Goal: Task Accomplishment & Management: Manage account settings

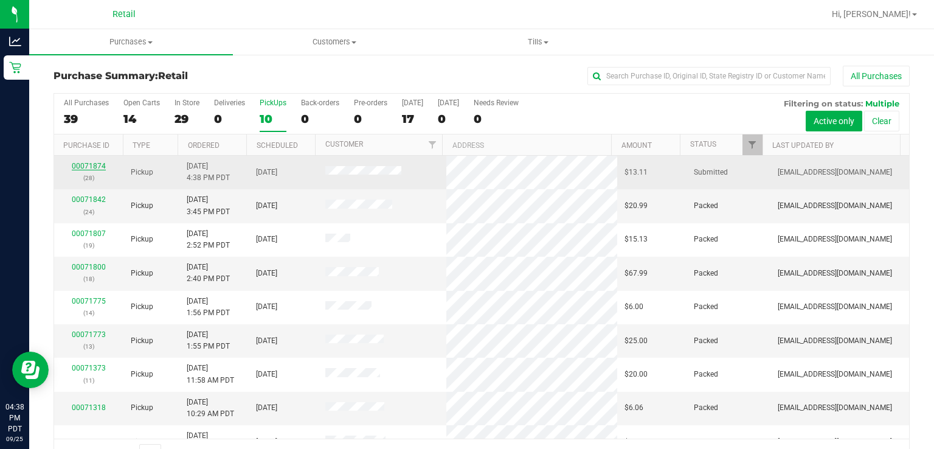
click at [77, 166] on link "00071874" at bounding box center [89, 166] width 34 height 9
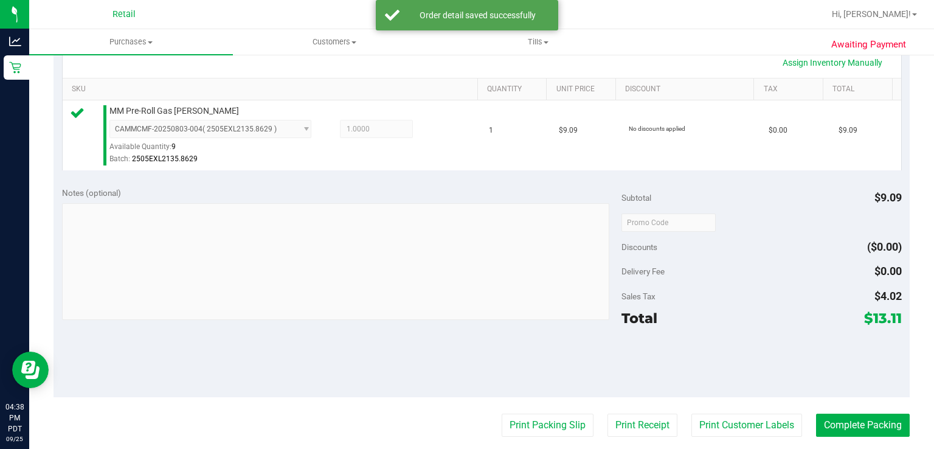
scroll to position [360, 0]
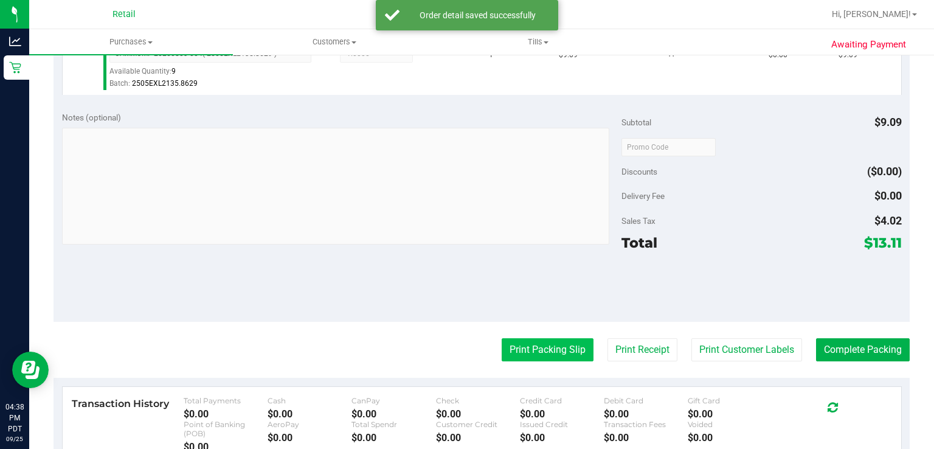
click at [523, 356] on button "Print Packing Slip" at bounding box center [547, 349] width 92 height 23
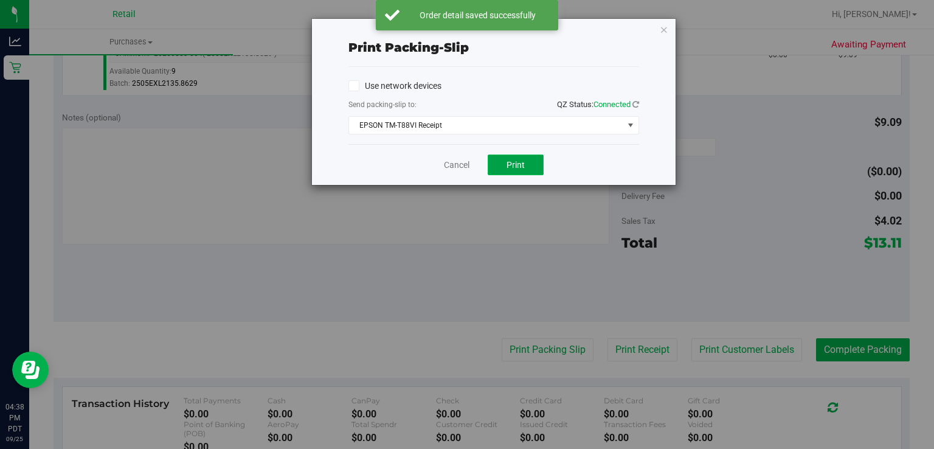
click at [517, 165] on span "Print" at bounding box center [515, 165] width 18 height 10
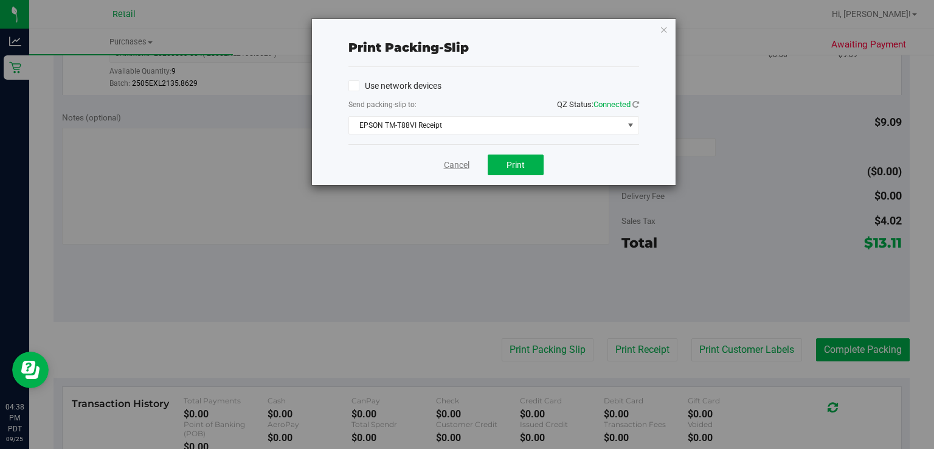
click at [453, 164] on link "Cancel" at bounding box center [457, 165] width 26 height 13
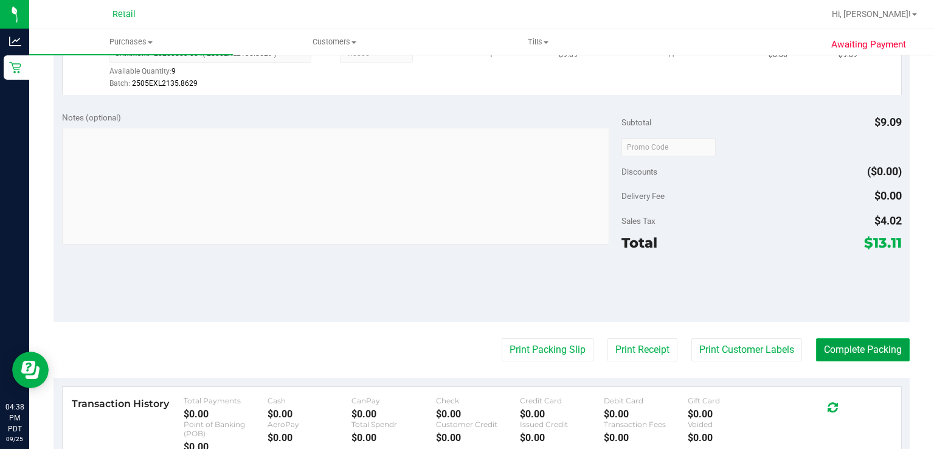
click at [837, 357] on button "Complete Packing" at bounding box center [863, 349] width 94 height 23
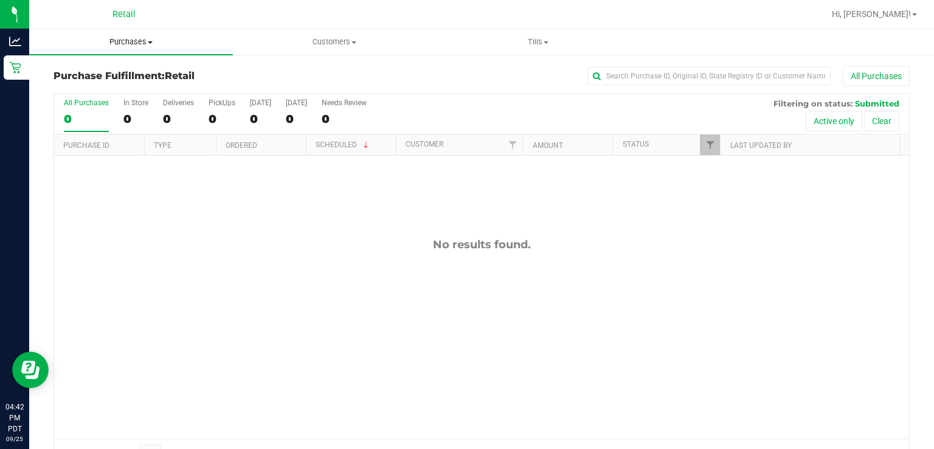
click at [144, 43] on span "Purchases" at bounding box center [131, 41] width 204 height 11
click at [70, 75] on span "Summary of purchases" at bounding box center [91, 73] width 125 height 10
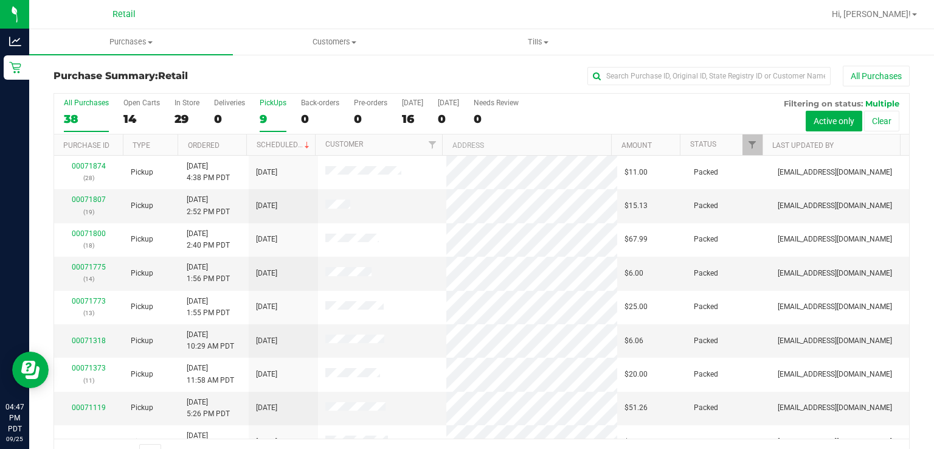
click at [270, 113] on div "9" at bounding box center [273, 119] width 27 height 14
click at [0, 0] on input "PickUps 9" at bounding box center [0, 0] width 0 height 0
click at [289, 146] on link "Scheduled" at bounding box center [284, 144] width 55 height 9
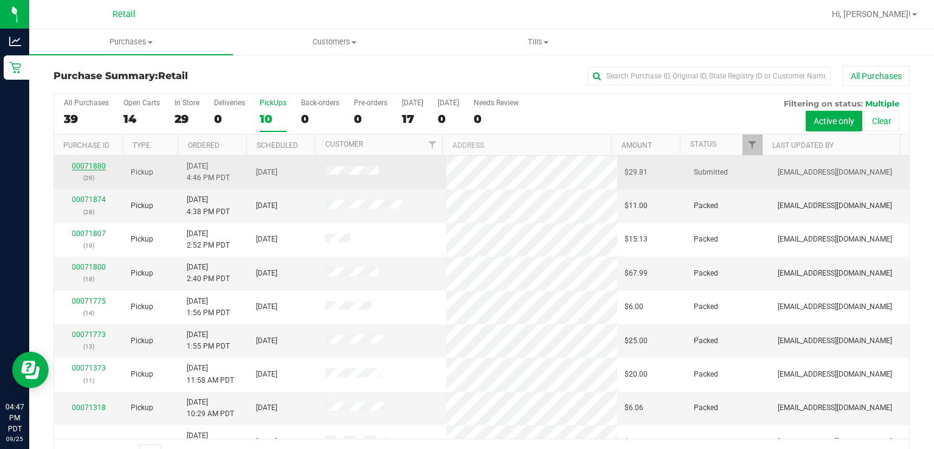
click at [81, 168] on link "00071880" at bounding box center [89, 166] width 34 height 9
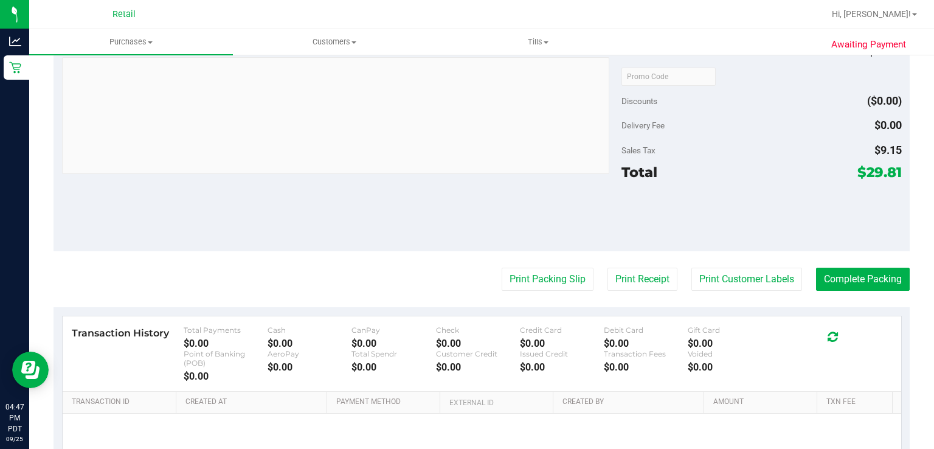
scroll to position [439, 0]
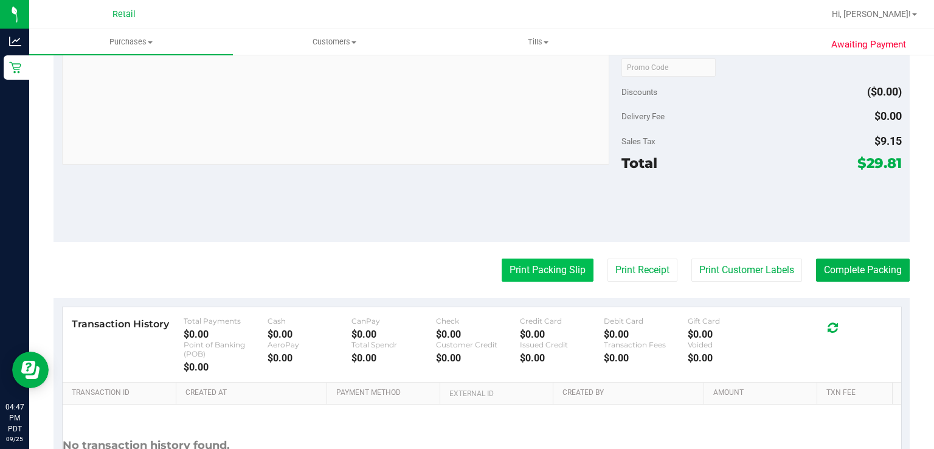
click at [531, 273] on button "Print Packing Slip" at bounding box center [547, 269] width 92 height 23
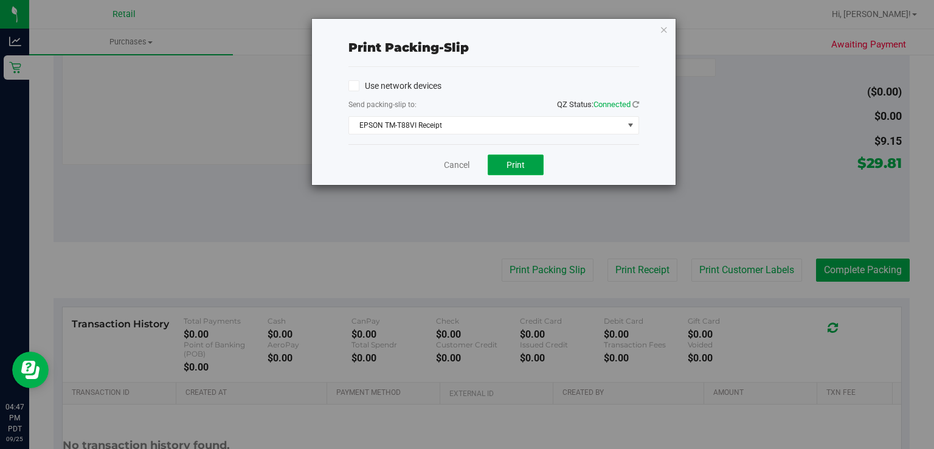
click at [524, 167] on span "Print" at bounding box center [515, 165] width 18 height 10
click at [444, 160] on link "Cancel" at bounding box center [457, 165] width 26 height 13
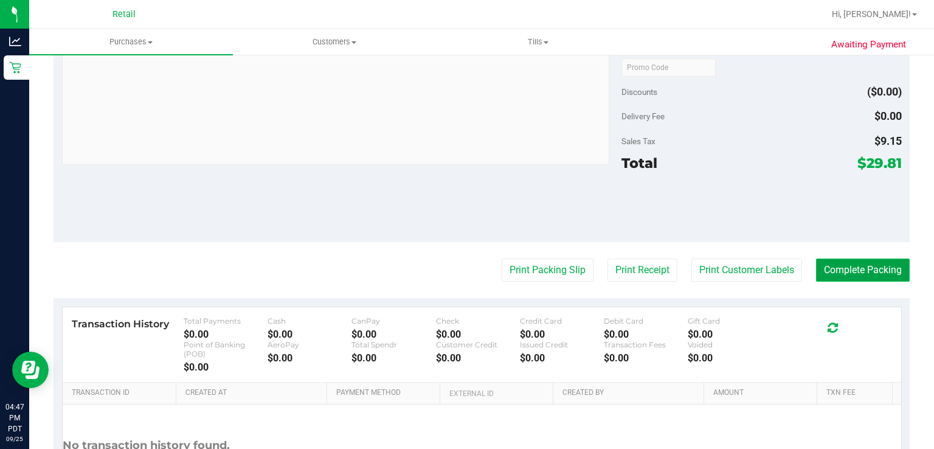
click at [835, 269] on button "Complete Packing" at bounding box center [863, 269] width 94 height 23
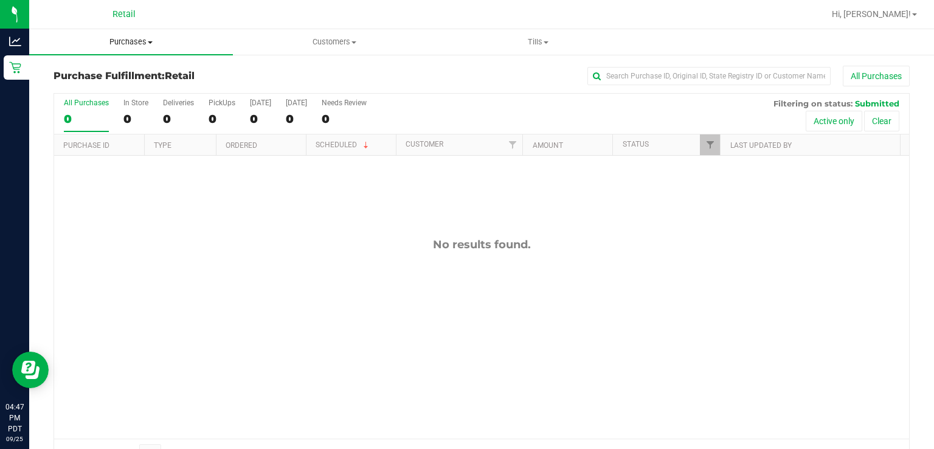
click at [146, 33] on uib-tab-heading "Purchases Summary of purchases Fulfillment All purchases" at bounding box center [131, 42] width 204 height 26
click at [136, 73] on span "Summary of purchases" at bounding box center [91, 73] width 125 height 10
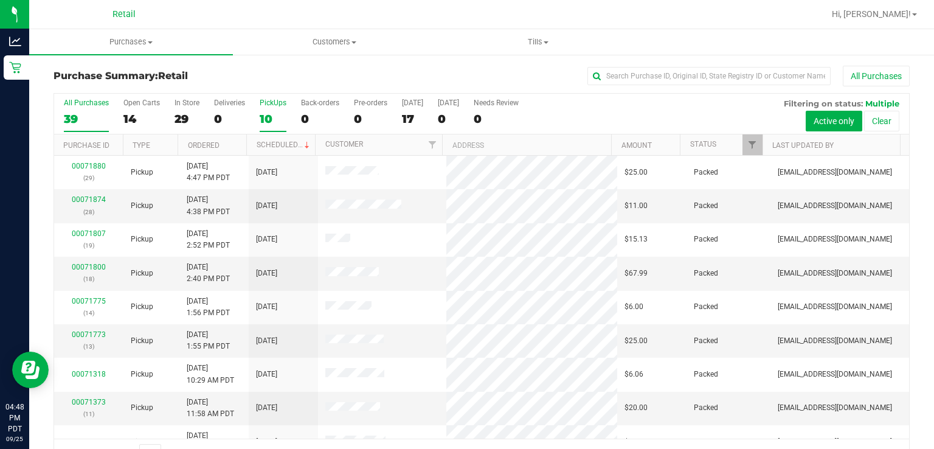
click at [267, 114] on div "10" at bounding box center [273, 119] width 27 height 14
click at [0, 0] on input "PickUps 10" at bounding box center [0, 0] width 0 height 0
click at [274, 145] on link "Scheduled" at bounding box center [284, 144] width 55 height 9
click at [128, 43] on span "Purchases" at bounding box center [131, 41] width 204 height 11
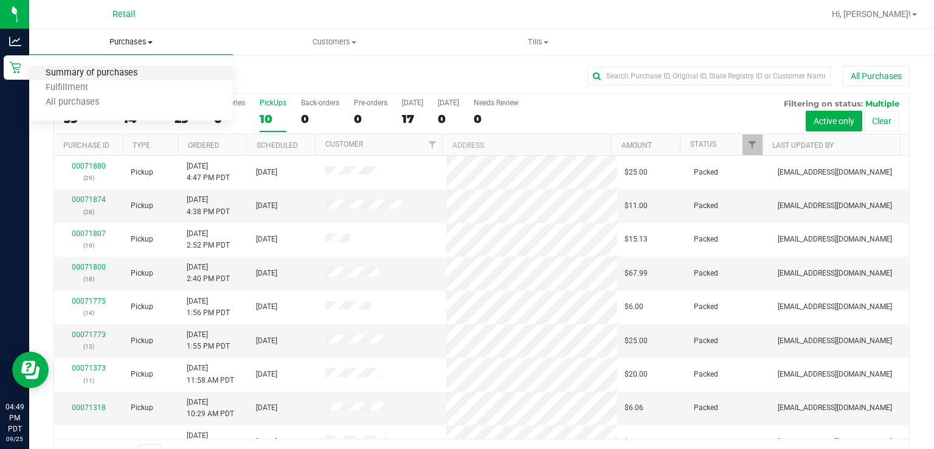
click at [129, 74] on span "Summary of purchases" at bounding box center [91, 73] width 125 height 10
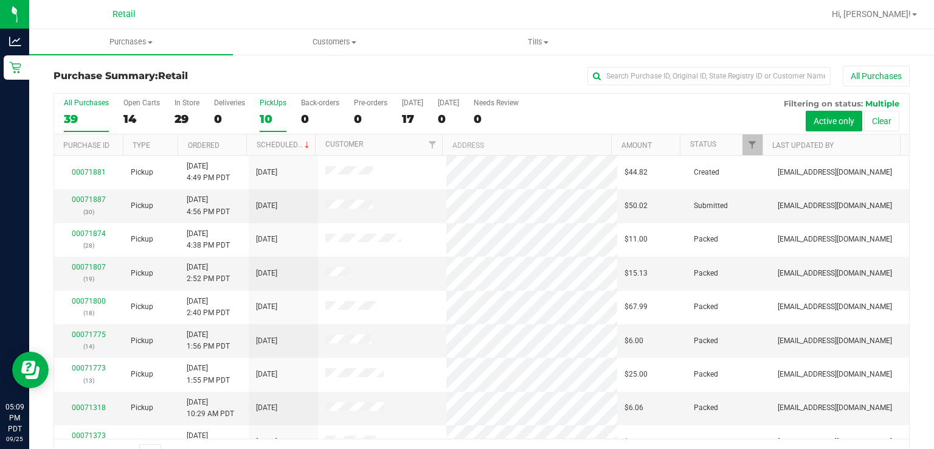
click at [263, 111] on label "PickUps 10" at bounding box center [273, 114] width 27 height 33
click at [0, 0] on input "PickUps 10" at bounding box center [0, 0] width 0 height 0
click at [267, 145] on link "Scheduled" at bounding box center [284, 144] width 55 height 9
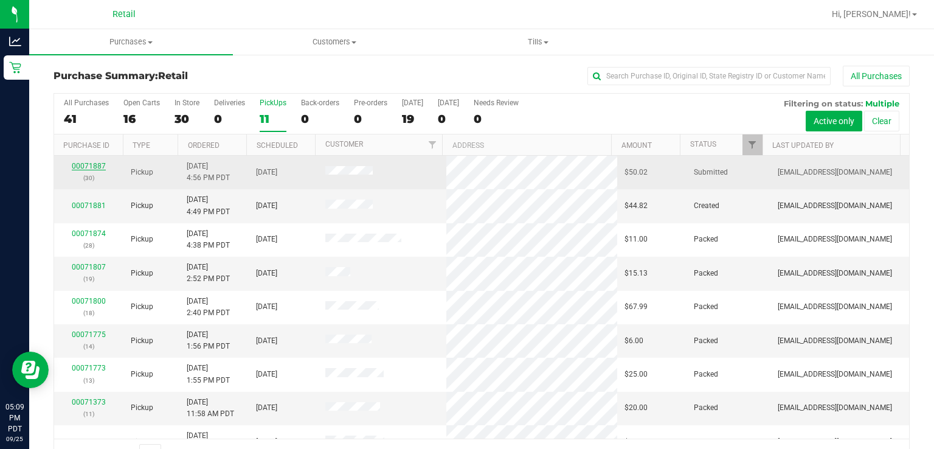
click at [78, 164] on link "00071887" at bounding box center [89, 166] width 34 height 9
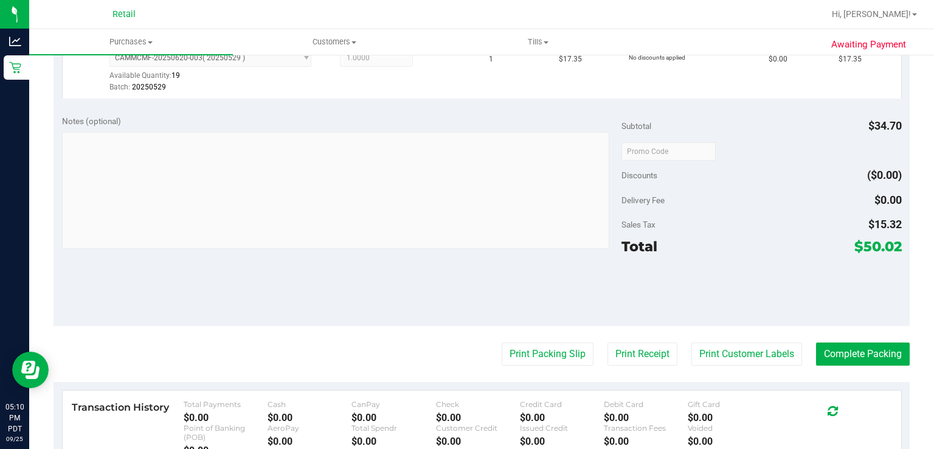
scroll to position [446, 0]
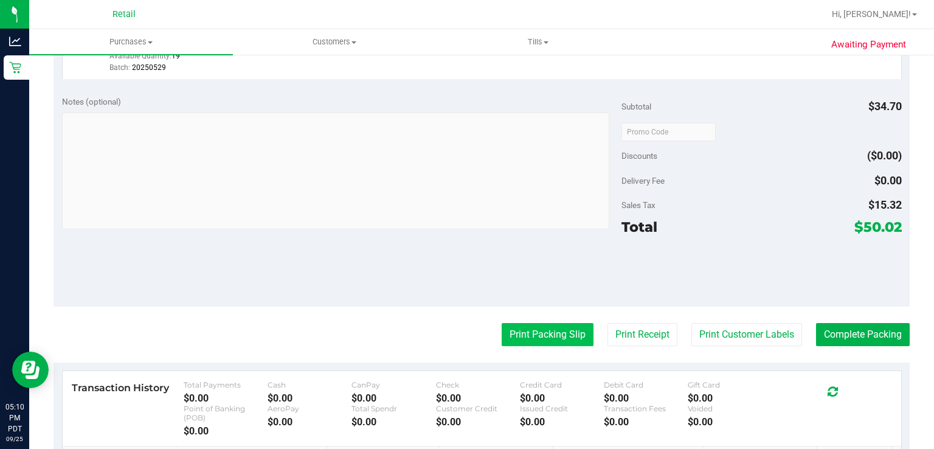
click at [532, 333] on button "Print Packing Slip" at bounding box center [547, 334] width 92 height 23
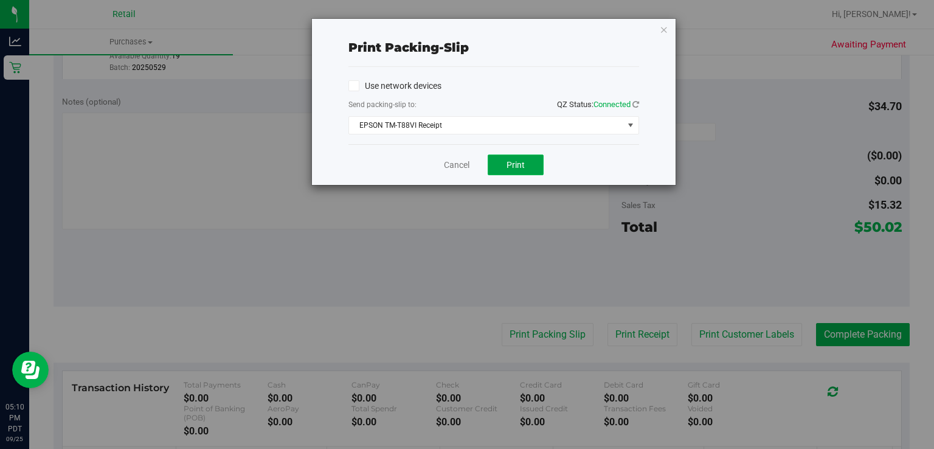
click at [517, 171] on button "Print" at bounding box center [515, 164] width 56 height 21
click at [450, 164] on link "Cancel" at bounding box center [457, 165] width 26 height 13
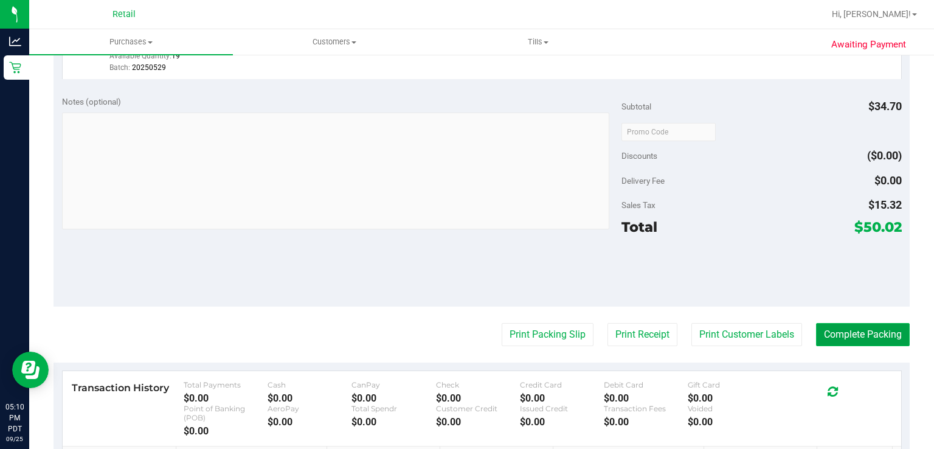
click at [858, 323] on button "Complete Packing" at bounding box center [863, 334] width 94 height 23
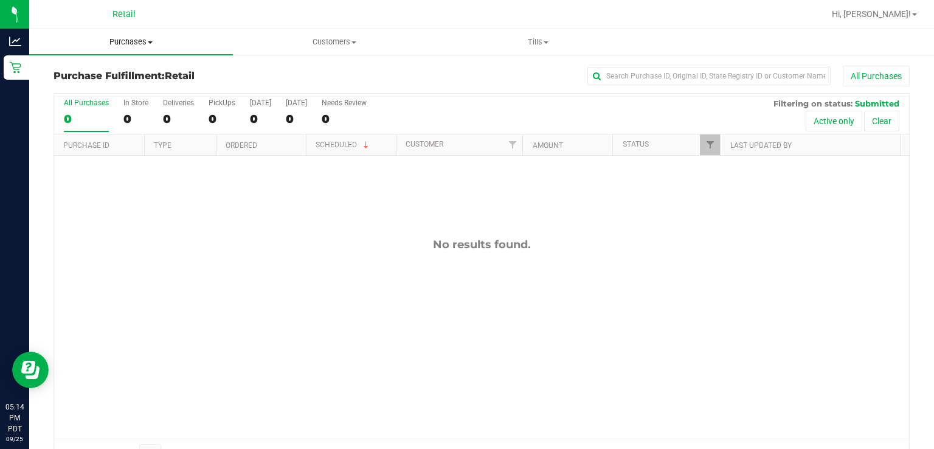
click at [145, 44] on span "Purchases" at bounding box center [131, 41] width 204 height 11
click at [131, 69] on span "Summary of purchases" at bounding box center [91, 73] width 125 height 10
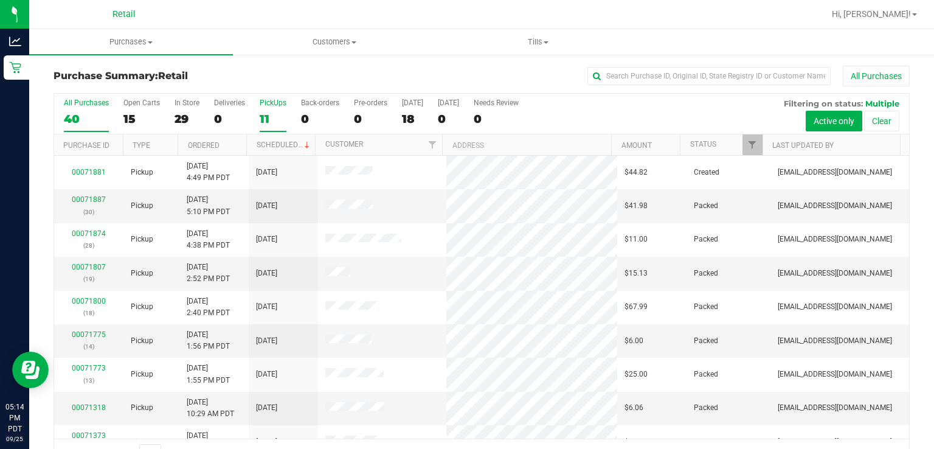
click at [260, 112] on div "11" at bounding box center [273, 119] width 27 height 14
click at [0, 0] on input "PickUps 11" at bounding box center [0, 0] width 0 height 0
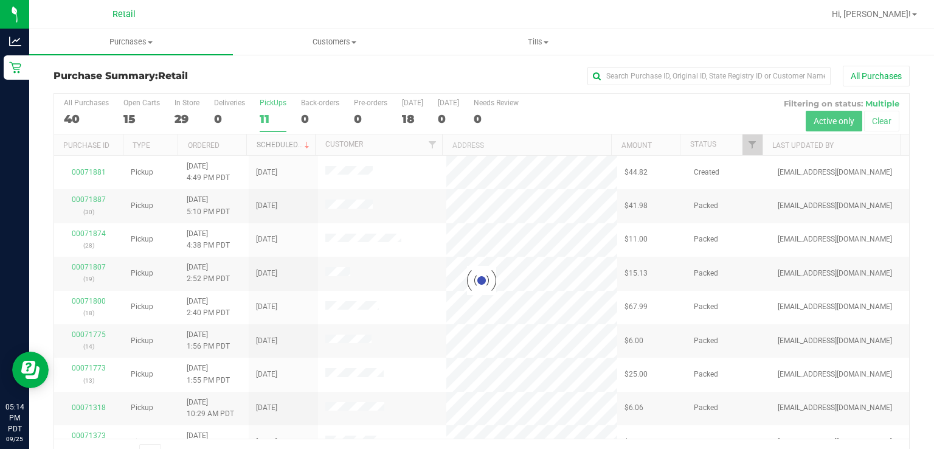
click at [290, 145] on link "Scheduled" at bounding box center [284, 144] width 55 height 9
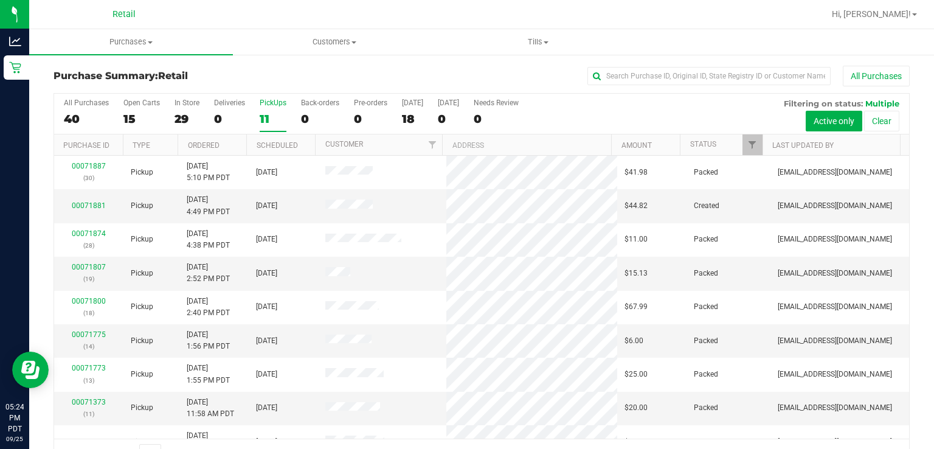
click at [272, 118] on div "11" at bounding box center [273, 119] width 27 height 14
click at [0, 0] on input "PickUps 11" at bounding box center [0, 0] width 0 height 0
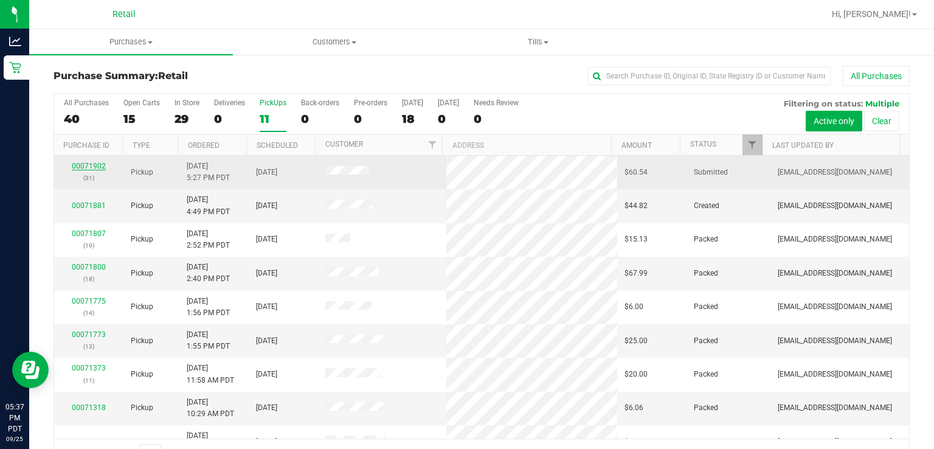
click at [89, 162] on link "00071902" at bounding box center [89, 166] width 34 height 9
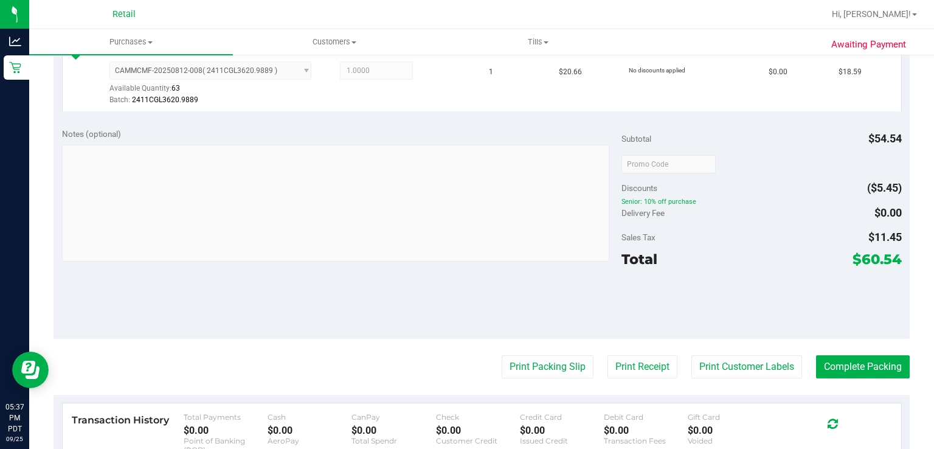
scroll to position [433, 0]
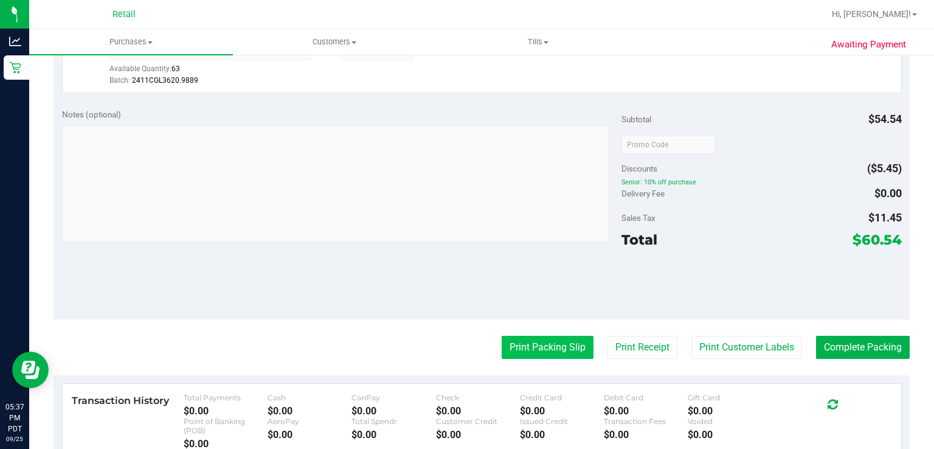
click at [535, 346] on button "Print Packing Slip" at bounding box center [547, 347] width 92 height 23
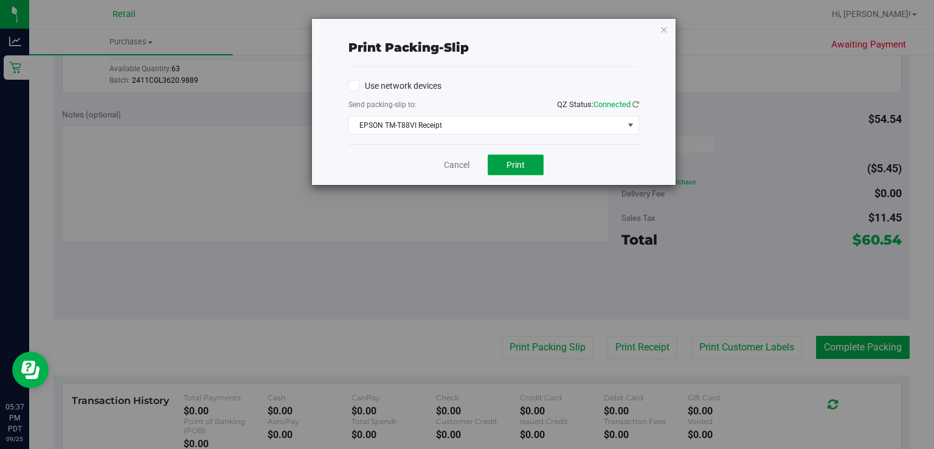
click at [518, 168] on span "Print" at bounding box center [515, 165] width 18 height 10
click at [461, 168] on link "Cancel" at bounding box center [457, 165] width 26 height 13
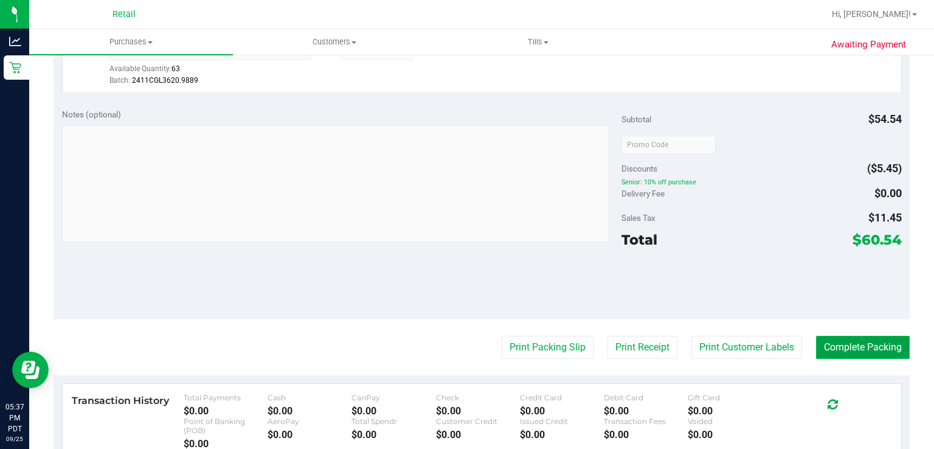
click at [856, 352] on button "Complete Packing" at bounding box center [863, 347] width 94 height 23
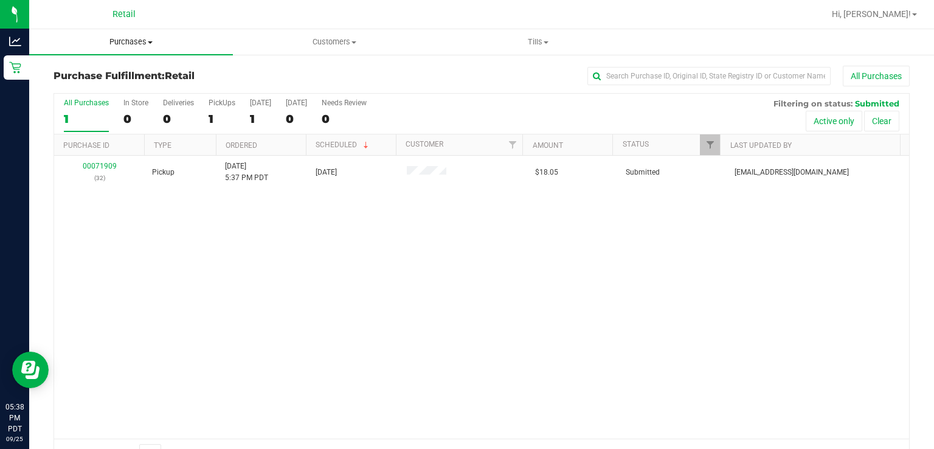
click at [112, 44] on span "Purchases" at bounding box center [131, 41] width 204 height 11
click at [74, 71] on span "Summary of purchases" at bounding box center [91, 73] width 125 height 10
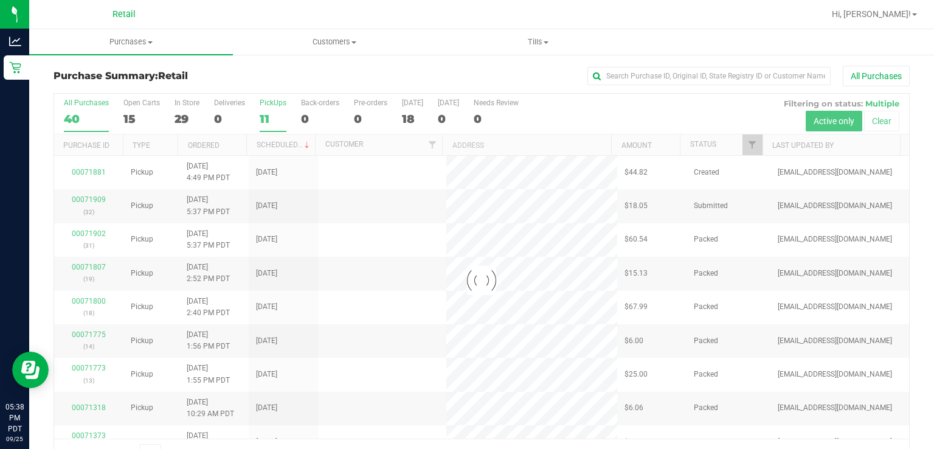
click at [270, 102] on div "PickUps" at bounding box center [273, 102] width 27 height 9
click at [0, 0] on input "PickUps 11" at bounding box center [0, 0] width 0 height 0
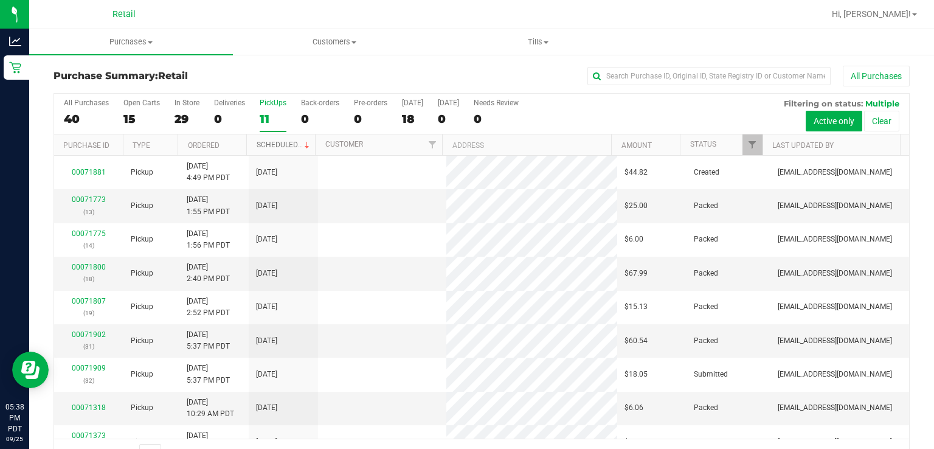
click at [265, 145] on link "Scheduled" at bounding box center [284, 144] width 55 height 9
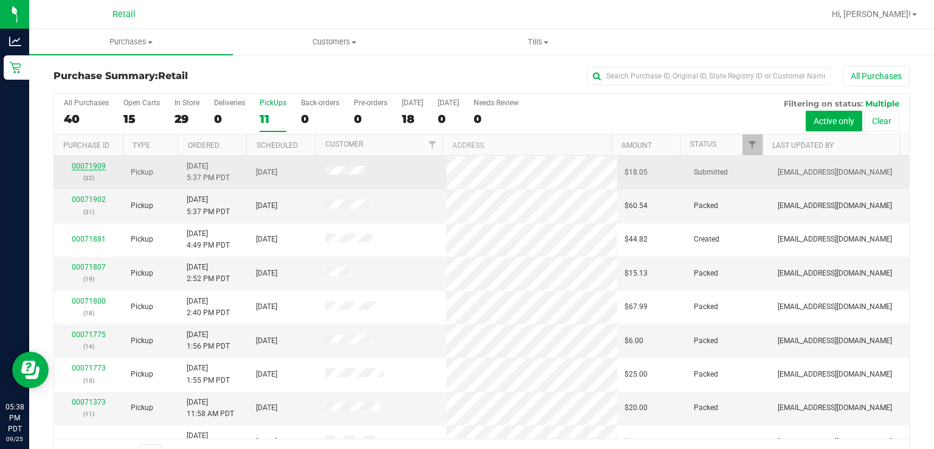
click at [92, 168] on link "00071909" at bounding box center [89, 166] width 34 height 9
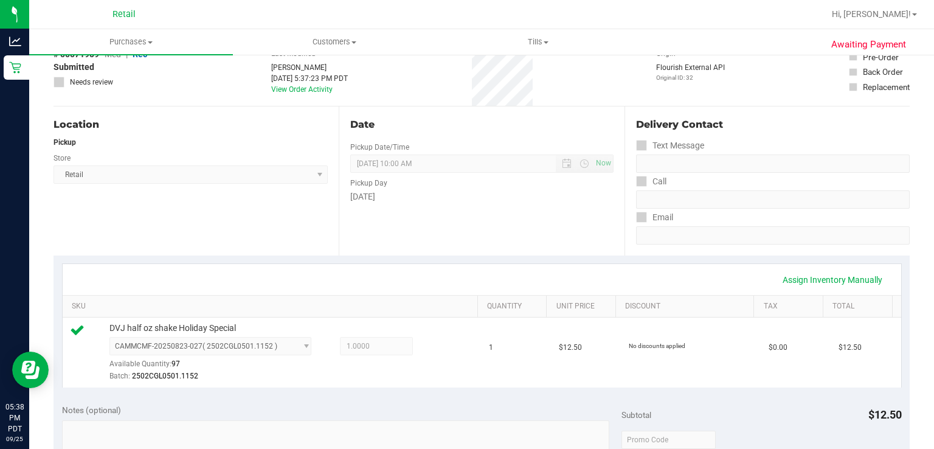
scroll to position [270, 0]
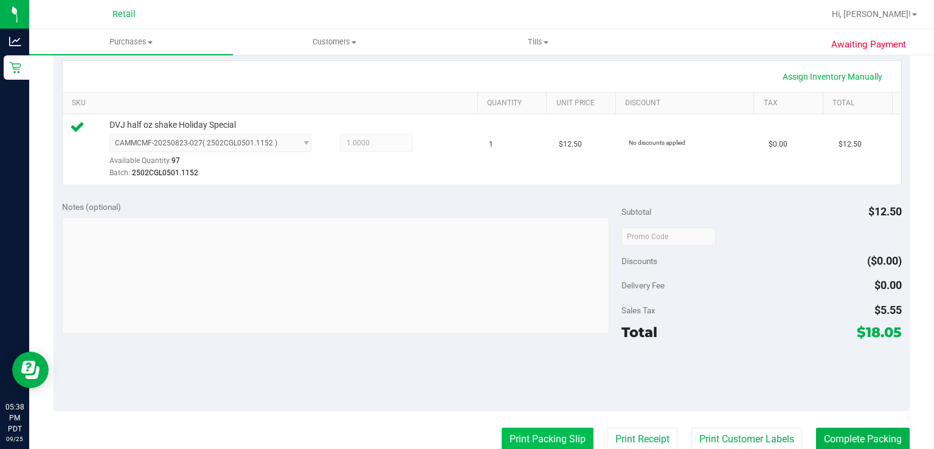
click at [533, 443] on button "Print Packing Slip" at bounding box center [547, 438] width 92 height 23
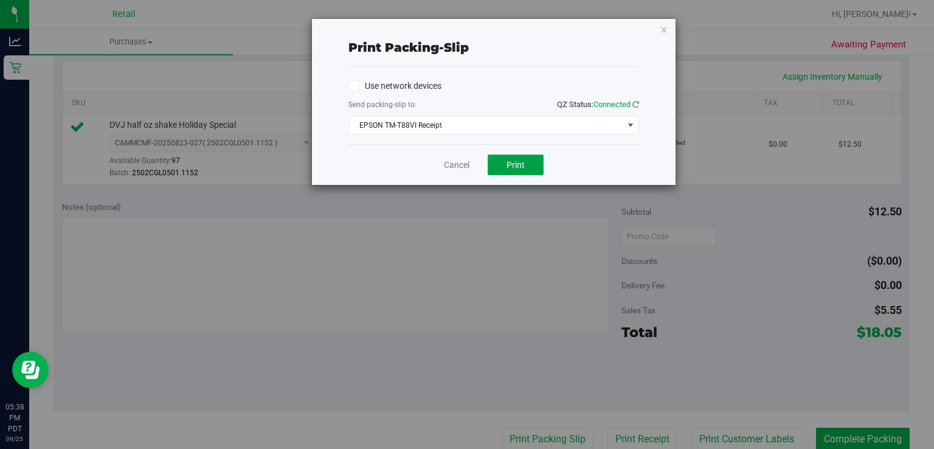
click at [517, 170] on button "Print" at bounding box center [515, 164] width 56 height 21
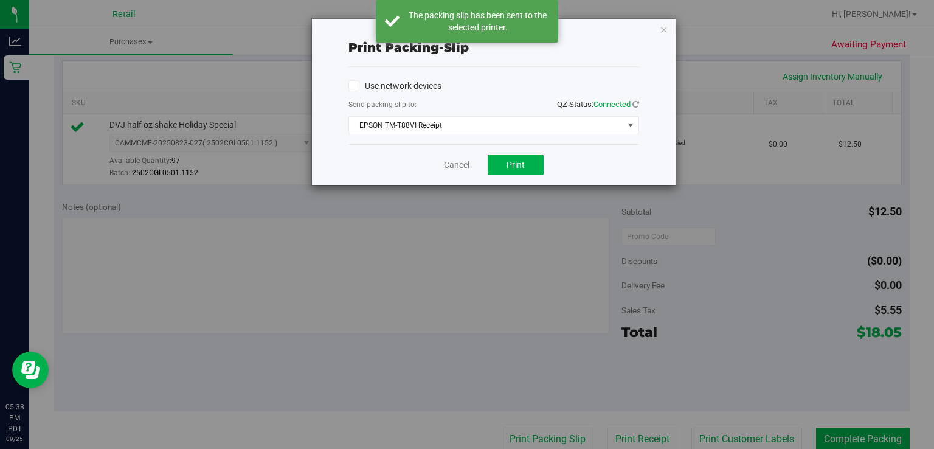
click at [460, 159] on link "Cancel" at bounding box center [457, 165] width 26 height 13
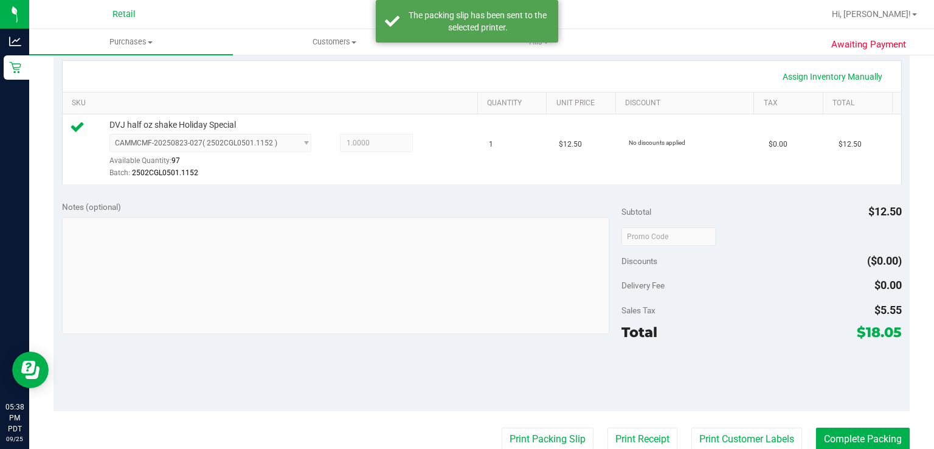
scroll to position [272, 0]
click at [848, 436] on button "Complete Packing" at bounding box center [863, 437] width 94 height 23
